Goal: Transaction & Acquisition: Purchase product/service

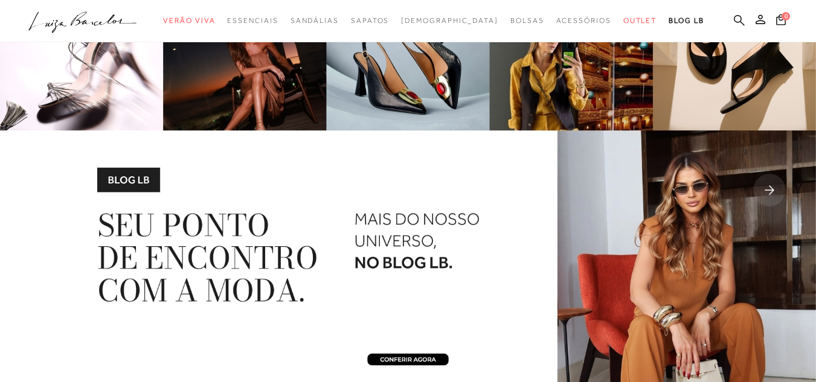
click at [734, 18] on icon at bounding box center [739, 19] width 11 height 11
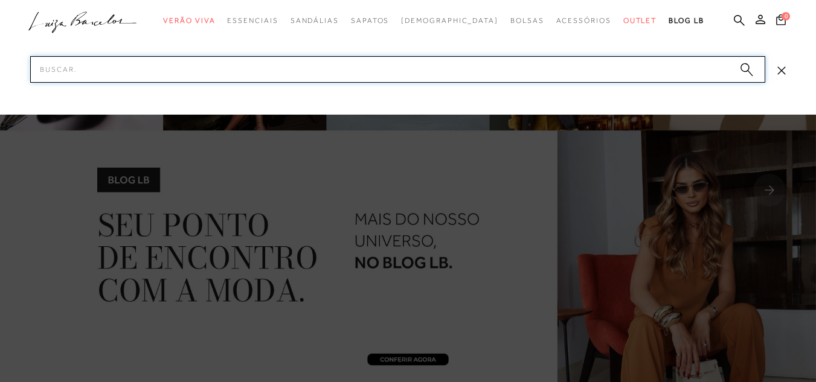
click at [595, 69] on input "Pesquisar" at bounding box center [397, 69] width 735 height 27
type input "scarpin"
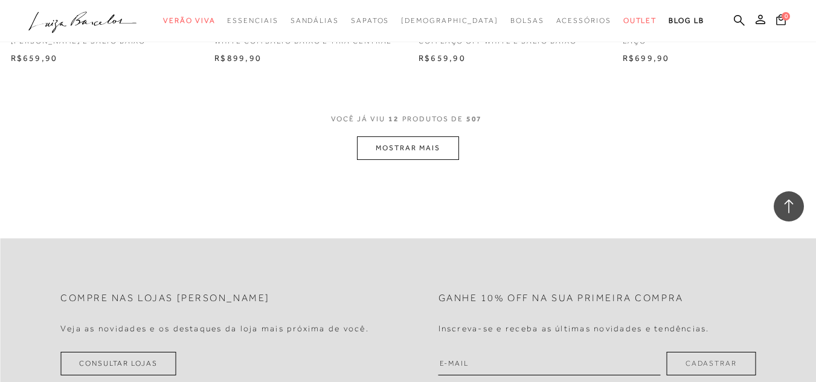
scroll to position [1208, 0]
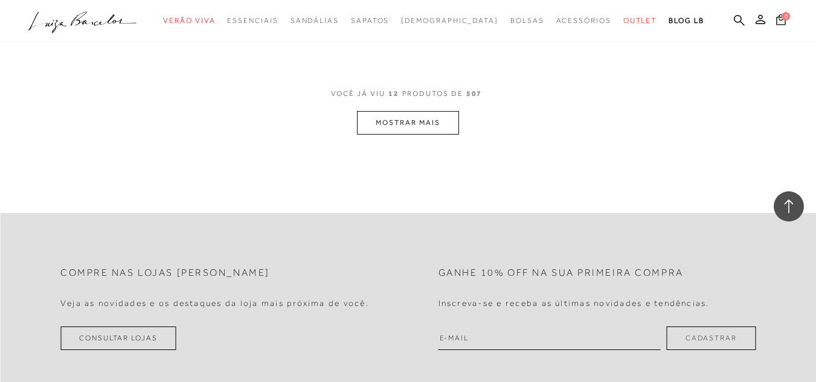
click at [436, 114] on button "MOSTRAR MAIS" at bounding box center [407, 123] width 101 height 24
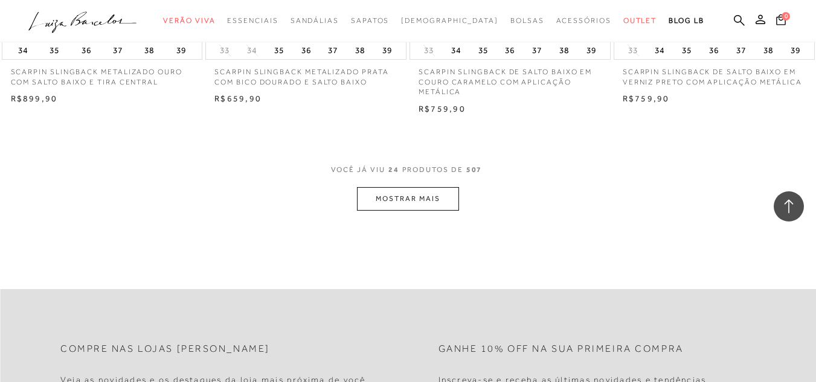
scroll to position [2295, 0]
click at [405, 190] on button "MOSTRAR MAIS" at bounding box center [407, 196] width 101 height 24
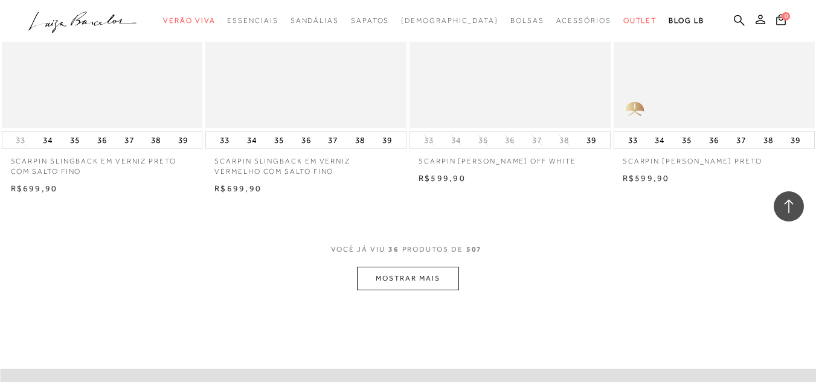
scroll to position [3406, 0]
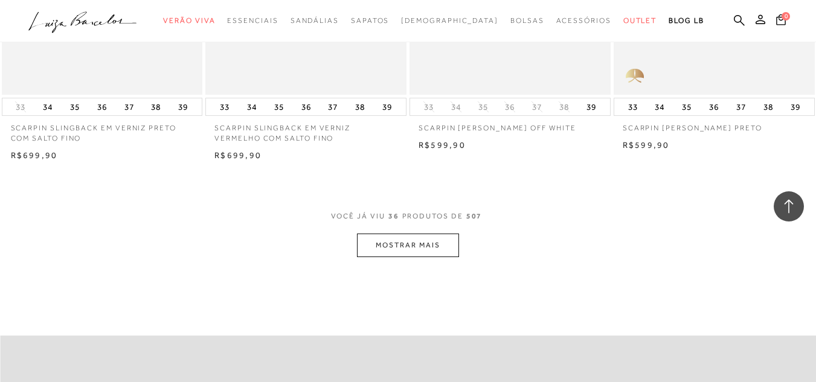
click at [409, 244] on button "MOSTRAR MAIS" at bounding box center [407, 246] width 101 height 24
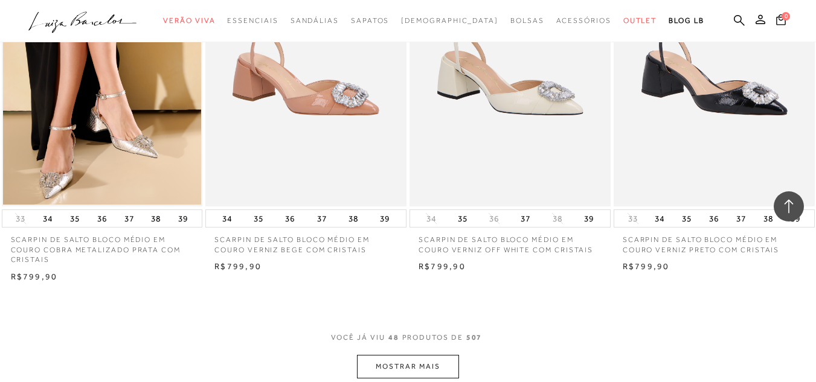
scroll to position [4469, 0]
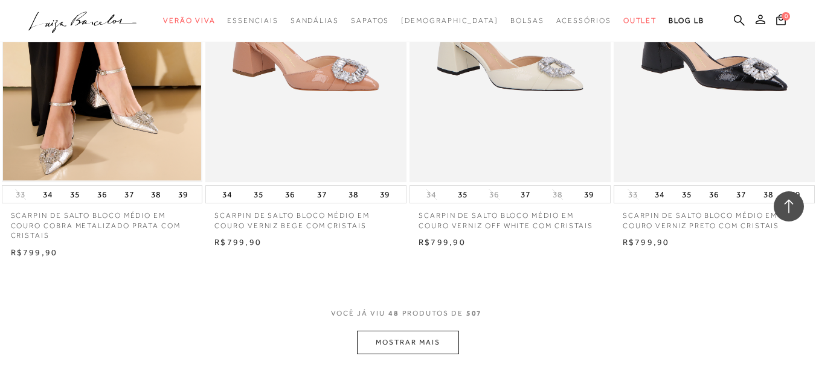
click at [383, 342] on button "MOSTRAR MAIS" at bounding box center [407, 343] width 101 height 24
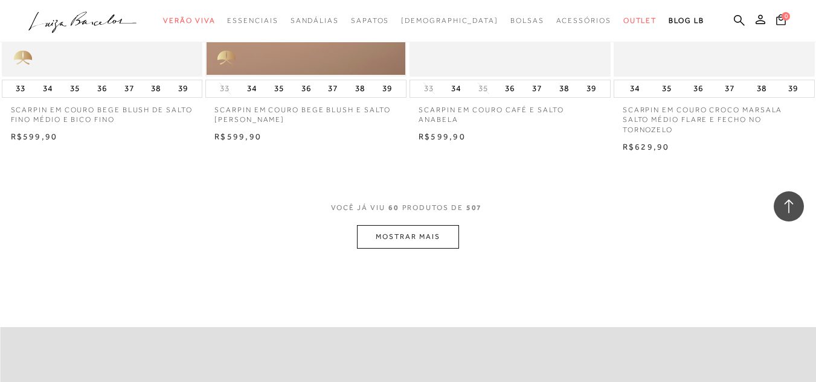
scroll to position [5749, 0]
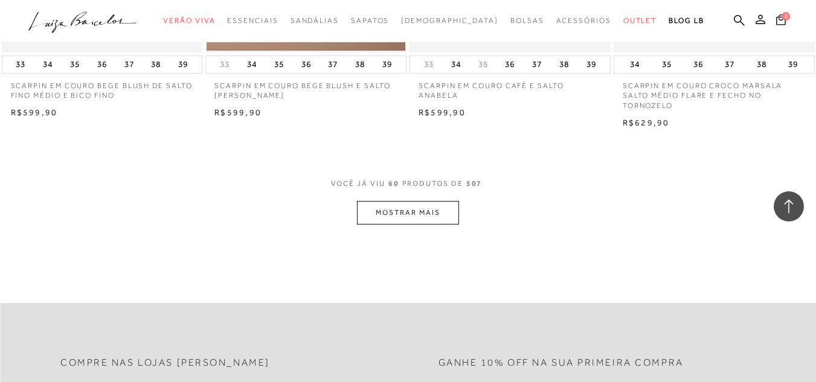
click at [388, 222] on button "MOSTRAR MAIS" at bounding box center [407, 213] width 101 height 24
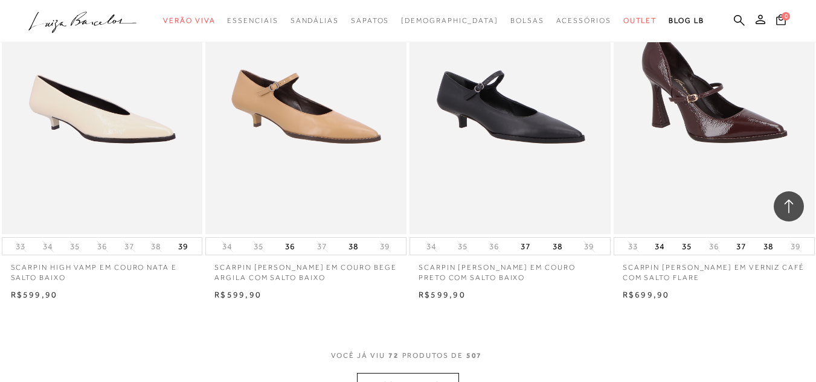
scroll to position [6715, 0]
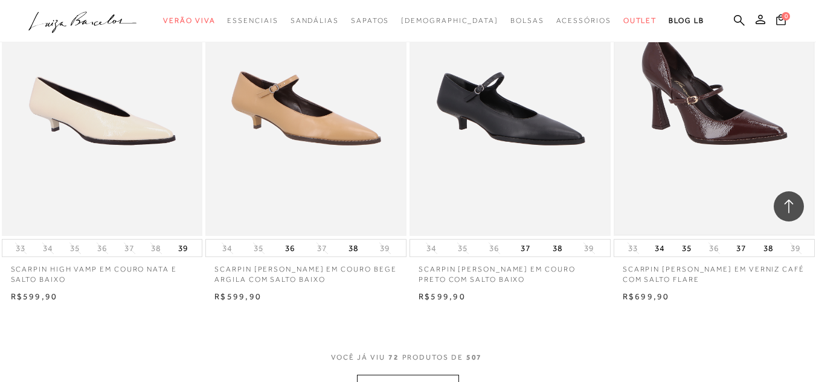
click at [740, 109] on img at bounding box center [714, 86] width 199 height 298
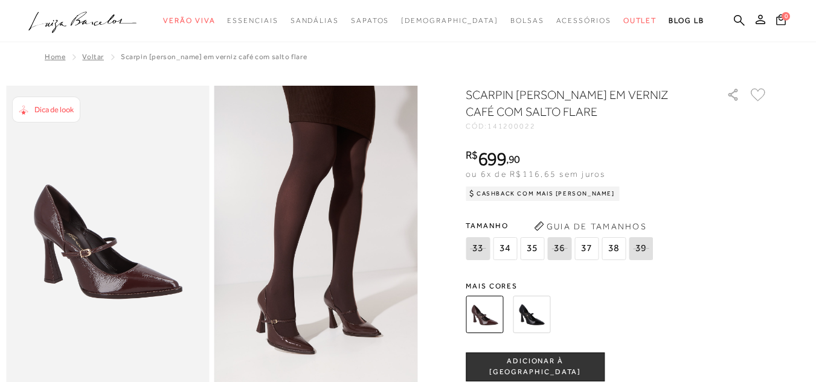
scroll to position [24, 0]
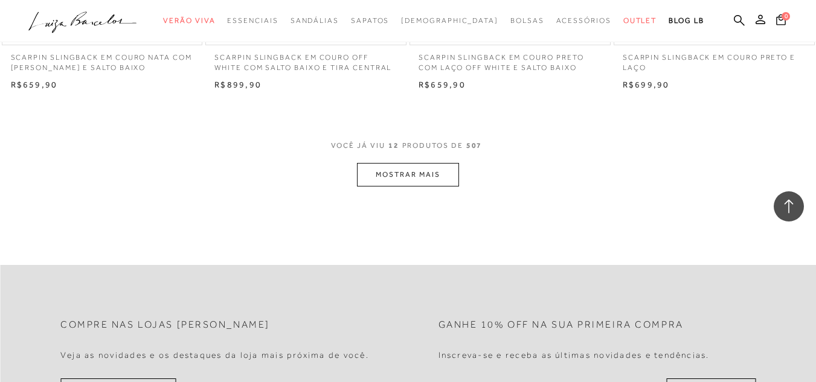
scroll to position [1135, 0]
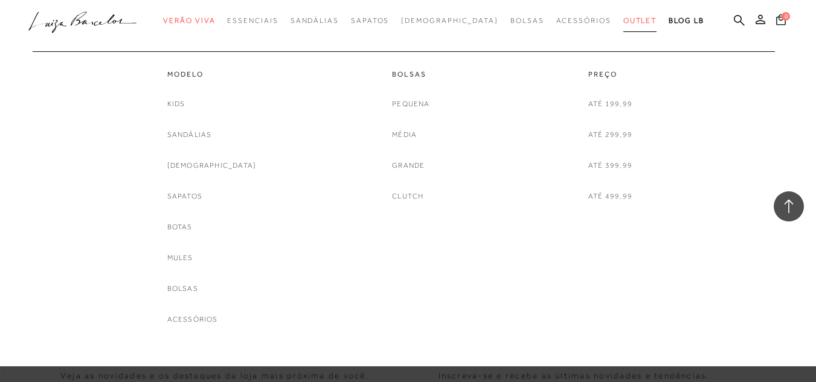
click at [623, 22] on span "Outlet" at bounding box center [640, 20] width 34 height 8
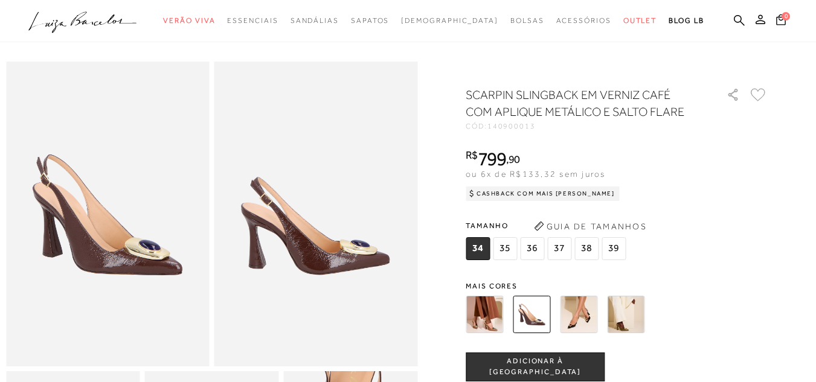
scroll to position [48, 0]
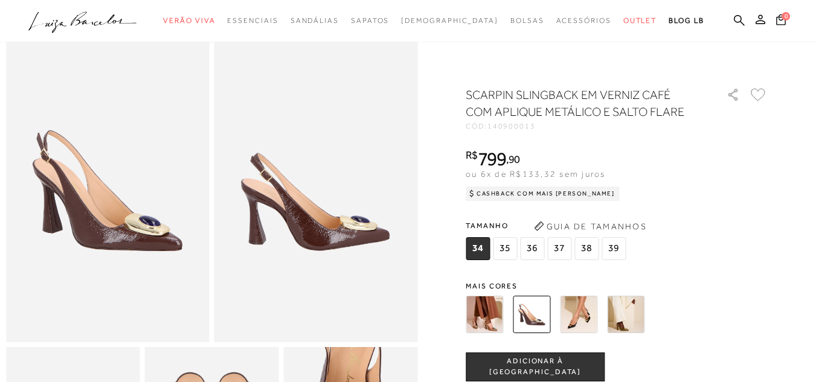
click at [590, 309] on img at bounding box center [578, 314] width 37 height 37
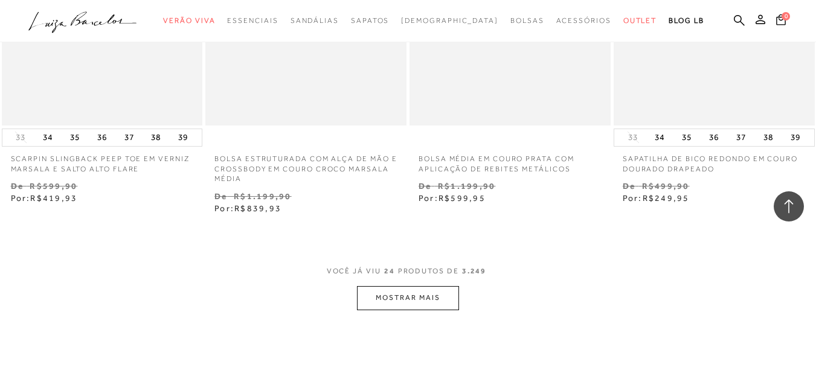
scroll to position [2246, 0]
click at [402, 272] on span "VOCÊ JÁ VIU 24 PRODUTOS DE 3.249" at bounding box center [408, 273] width 163 height 22
click at [401, 284] on button "MOSTRAR MAIS" at bounding box center [407, 296] width 101 height 24
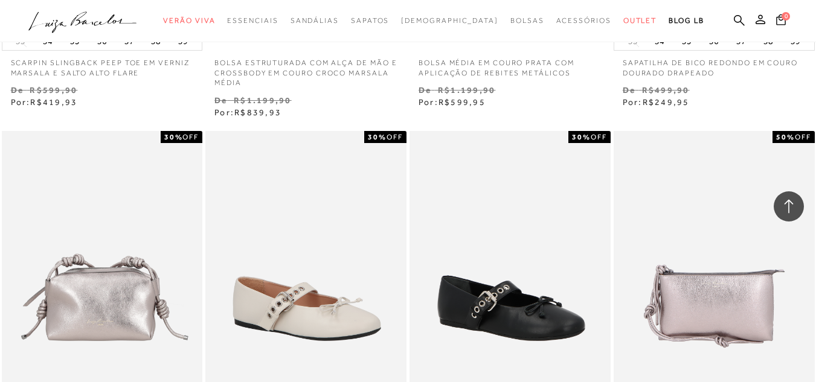
scroll to position [2440, 0]
